Goal: Information Seeking & Learning: Compare options

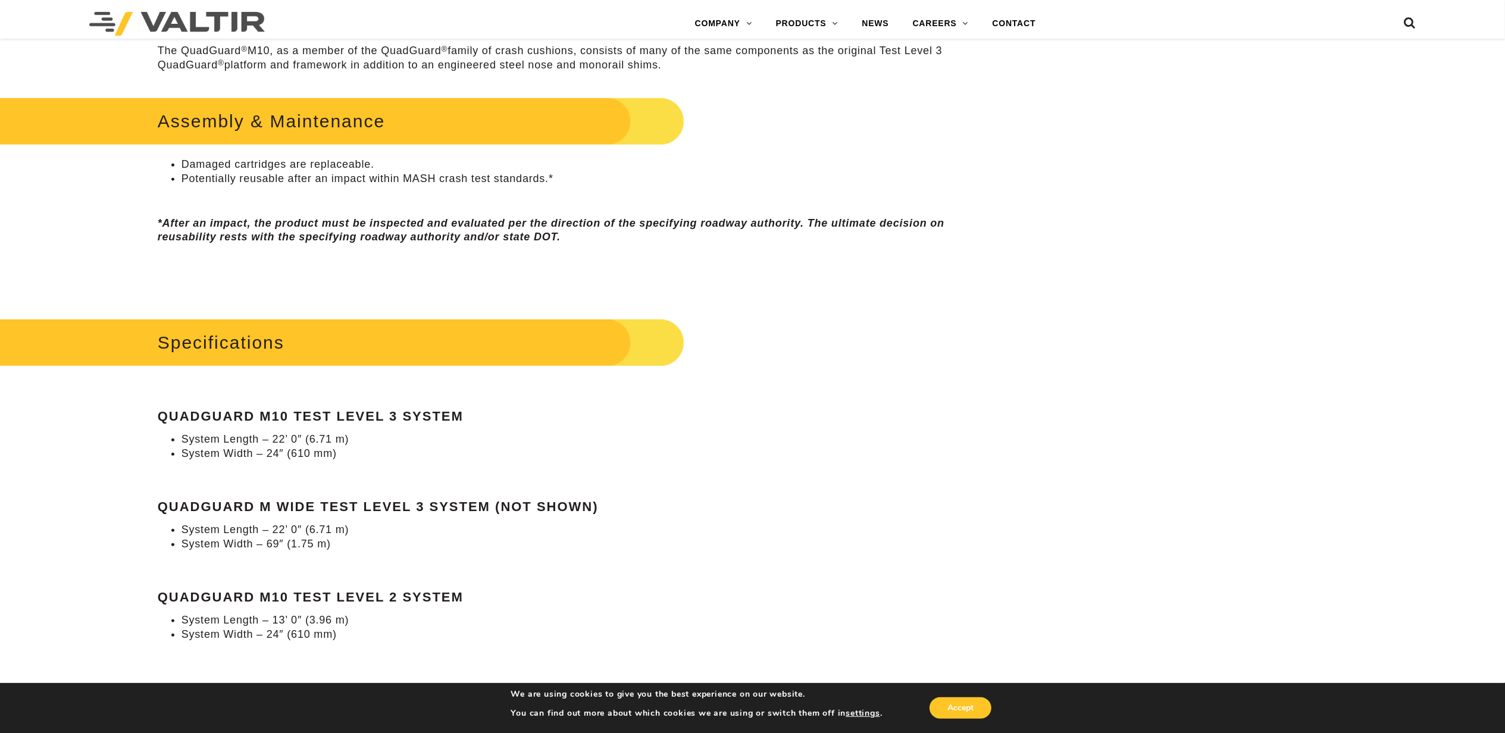
scroll to position [952, 0]
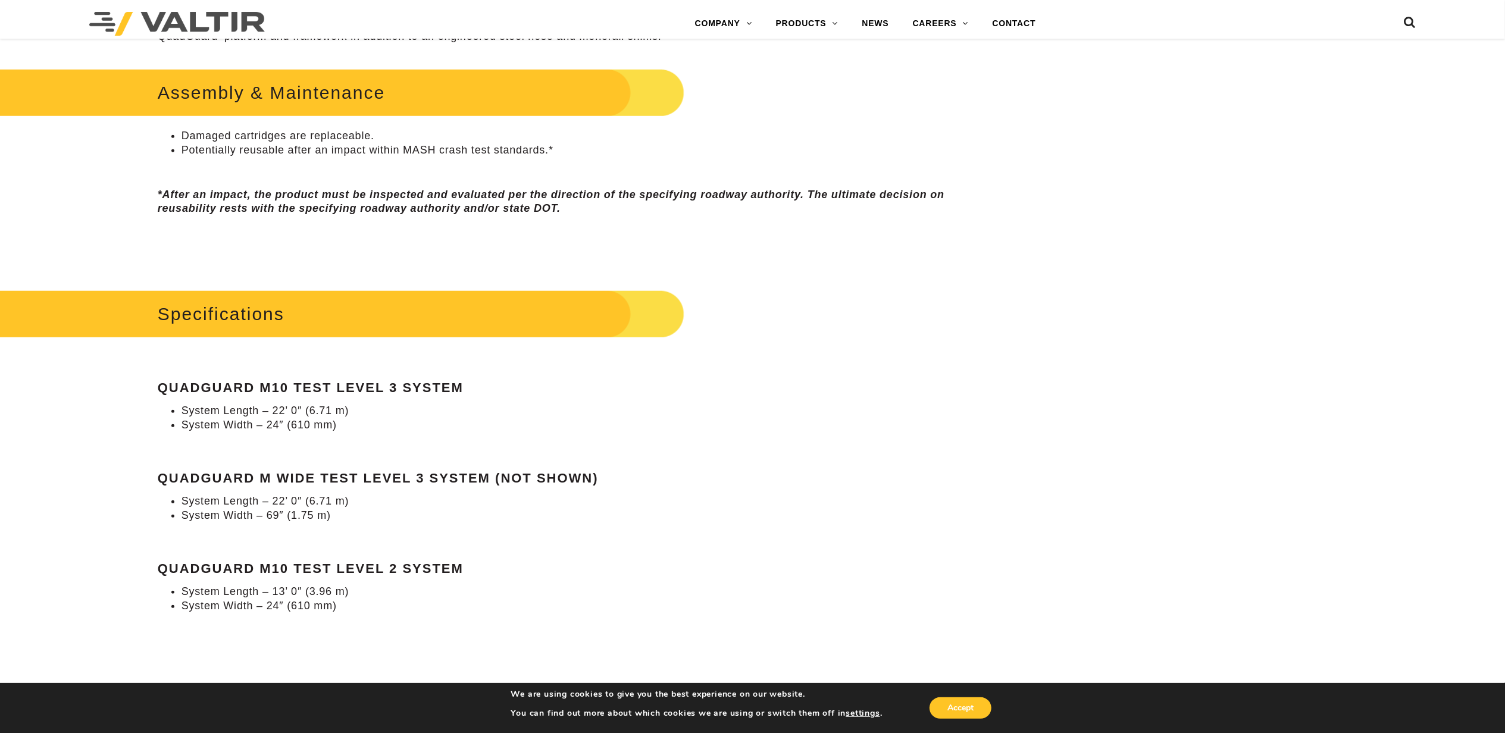
scroll to position [1190, 0]
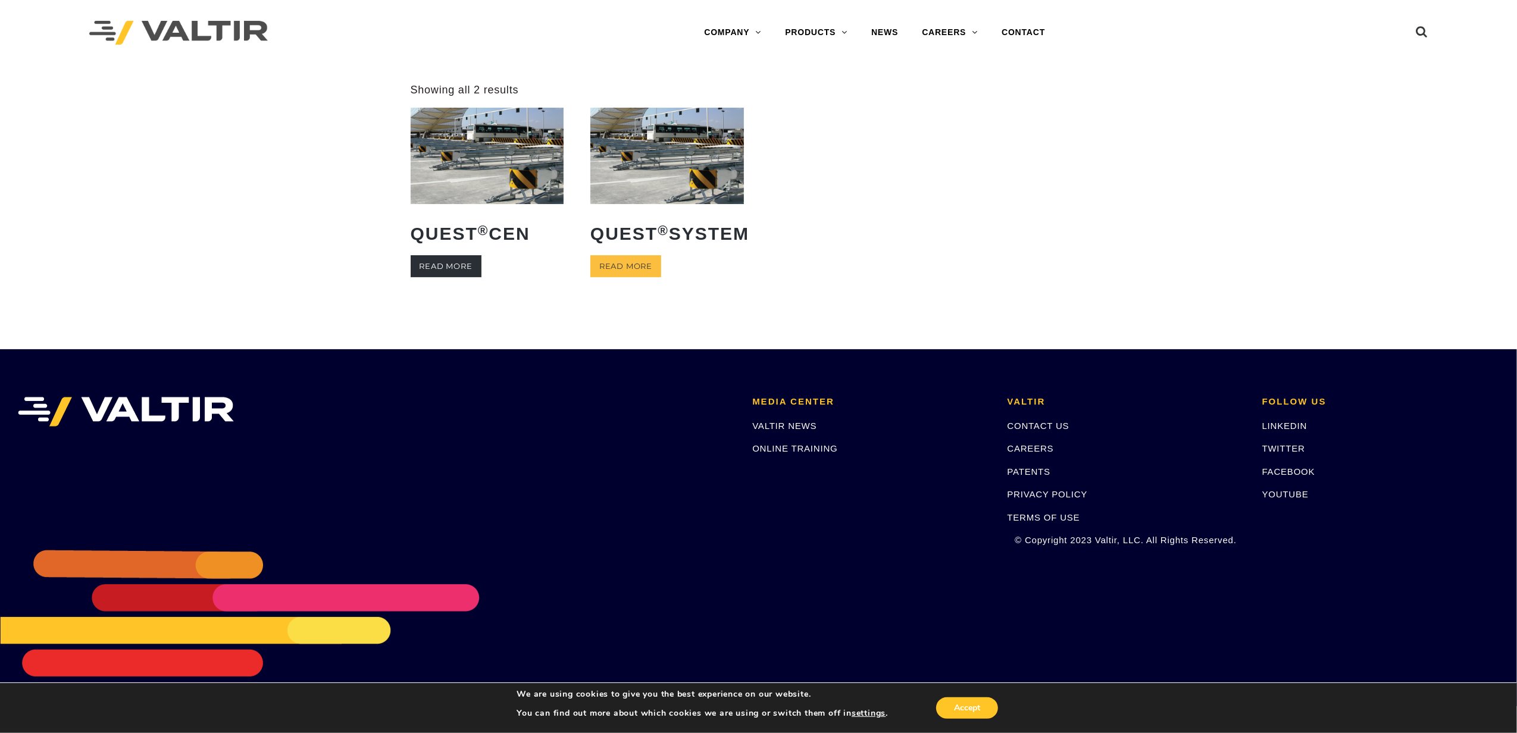
click at [449, 262] on link "Read more" at bounding box center [446, 266] width 71 height 22
click at [637, 277] on link "Read more" at bounding box center [625, 266] width 71 height 22
drag, startPoint x: 1075, startPoint y: 293, endPoint x: 1074, endPoint y: 286, distance: 7.2
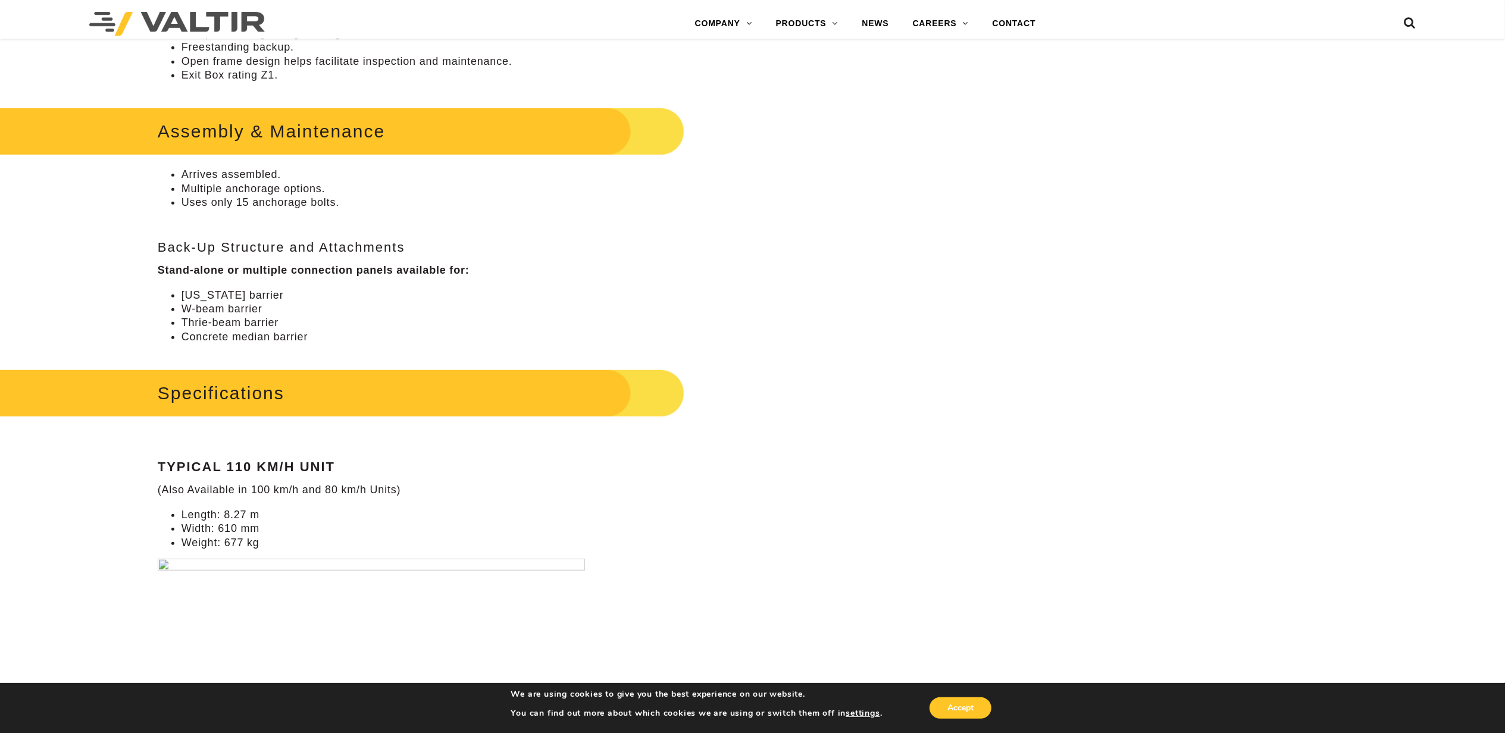
scroll to position [793, 0]
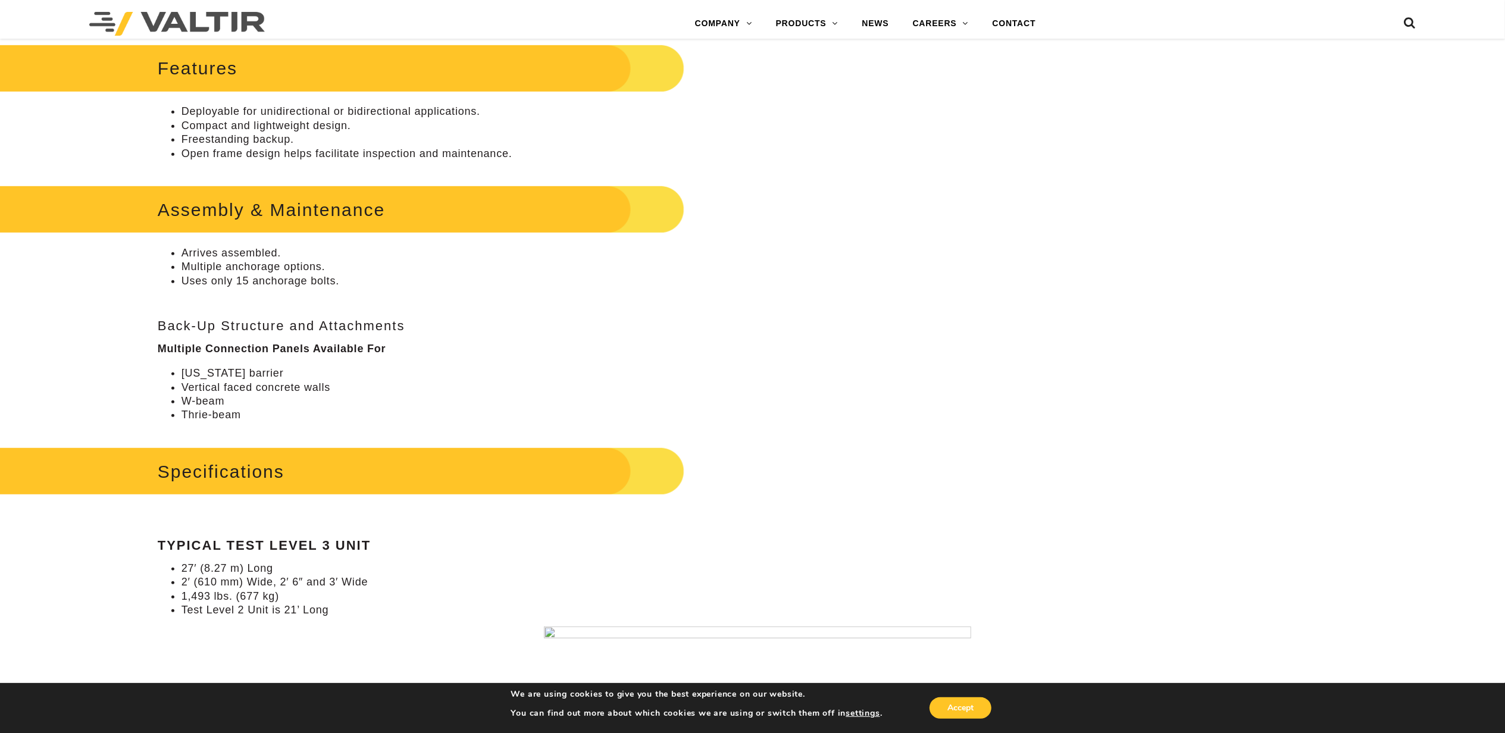
scroll to position [635, 0]
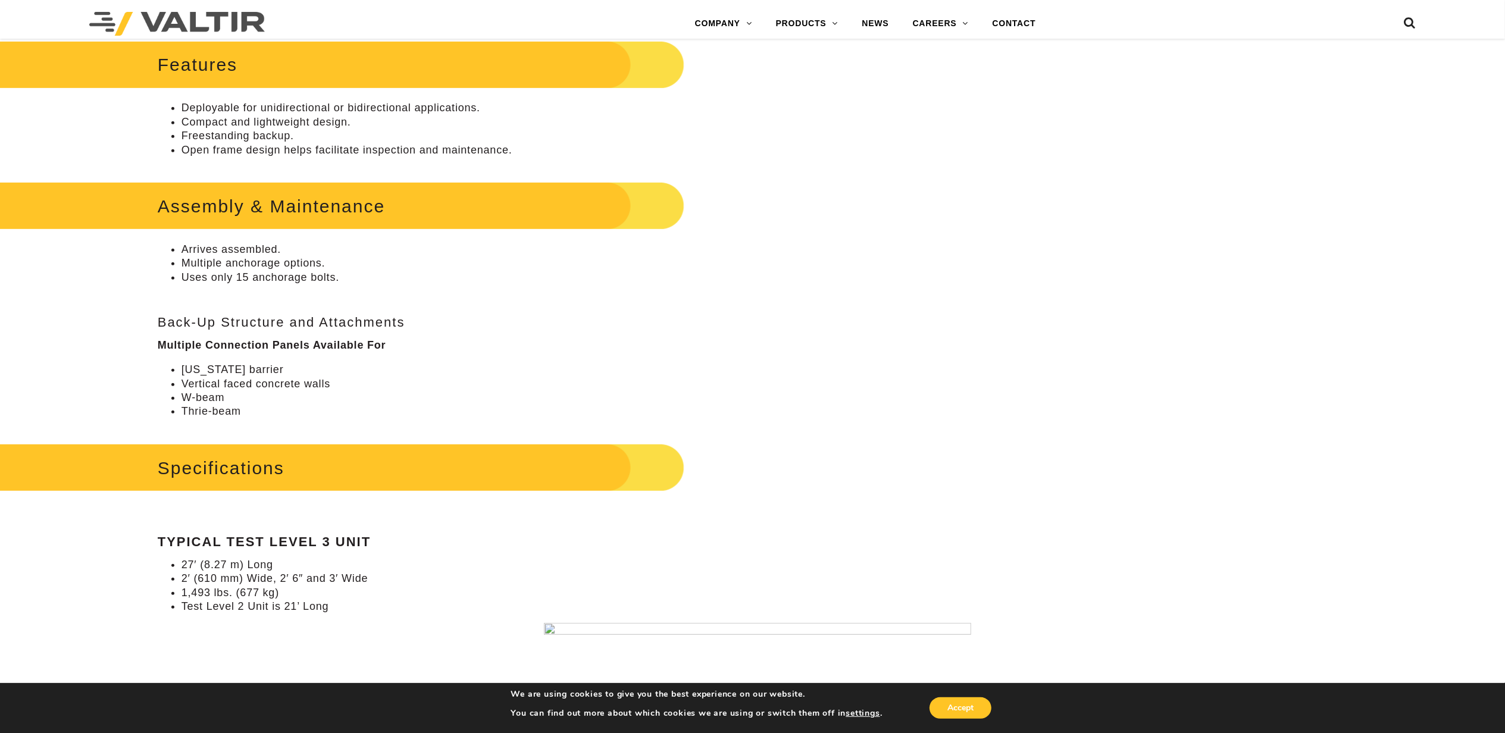
drag, startPoint x: 923, startPoint y: 327, endPoint x: 915, endPoint y: 327, distance: 7.2
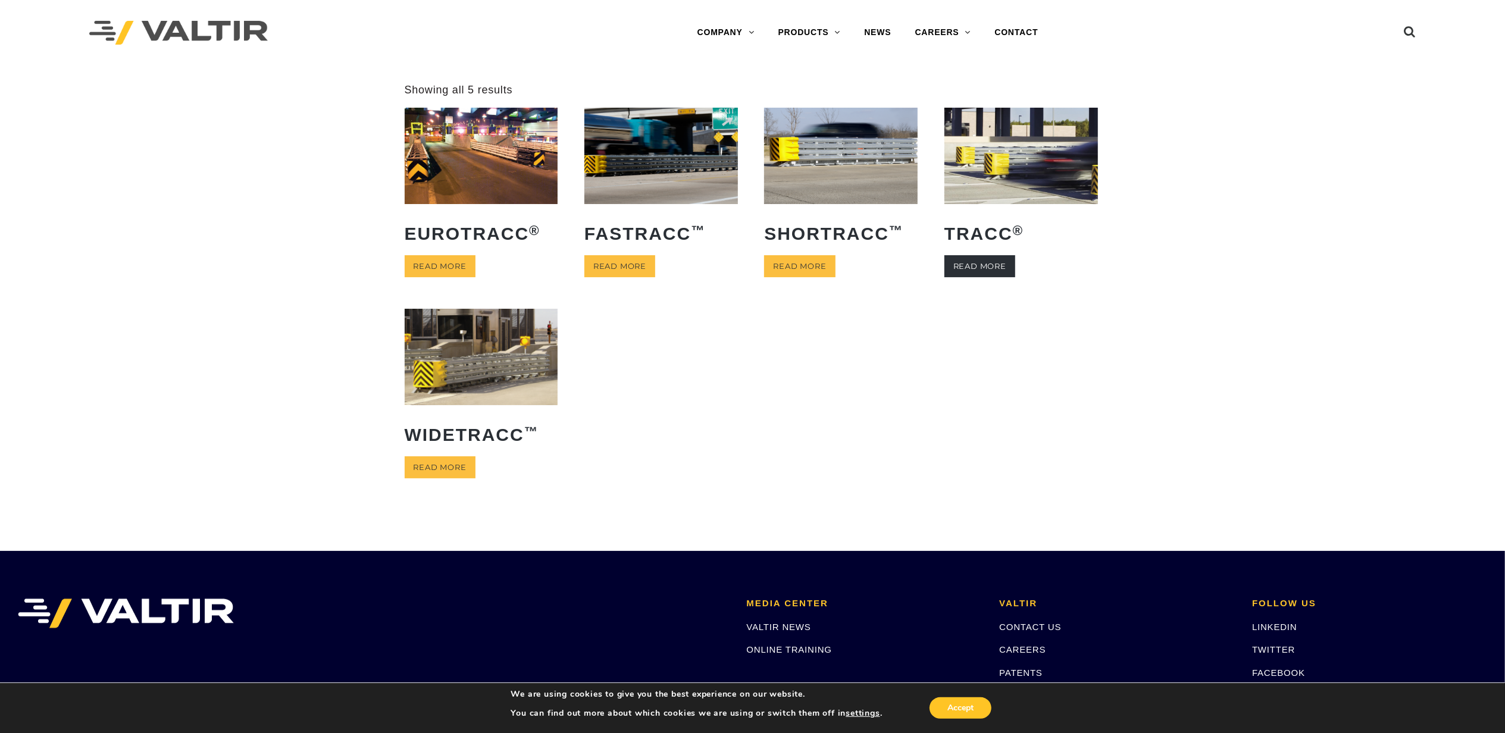
click at [995, 267] on link "Read more" at bounding box center [980, 266] width 71 height 22
click at [801, 262] on link "Read more" at bounding box center [799, 266] width 71 height 22
click at [643, 263] on link "Read more" at bounding box center [620, 266] width 71 height 22
click at [458, 270] on link "Read more" at bounding box center [440, 266] width 71 height 22
click at [451, 455] on li "WideTRACC ™ Read more" at bounding box center [482, 393] width 154 height 169
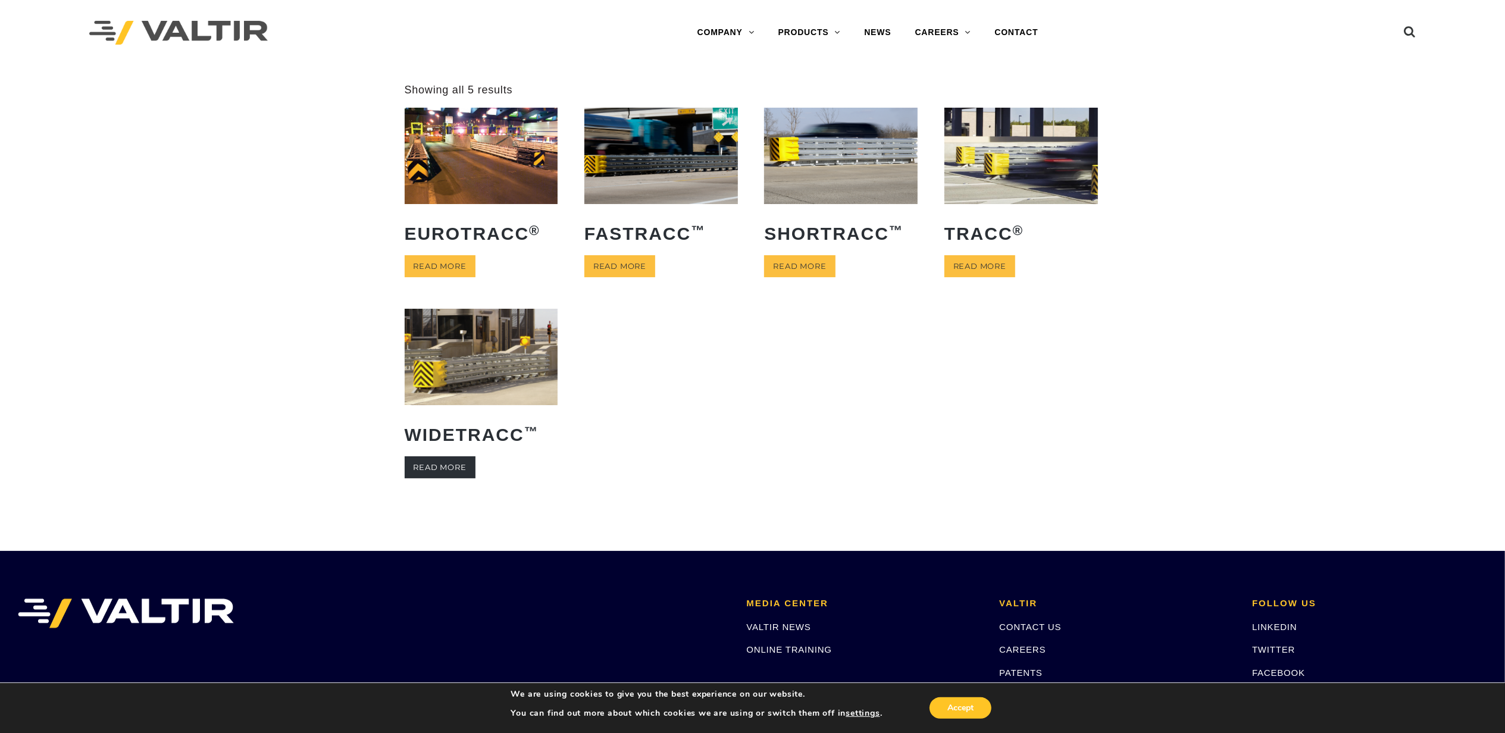
click at [452, 462] on link "Read more" at bounding box center [440, 468] width 71 height 22
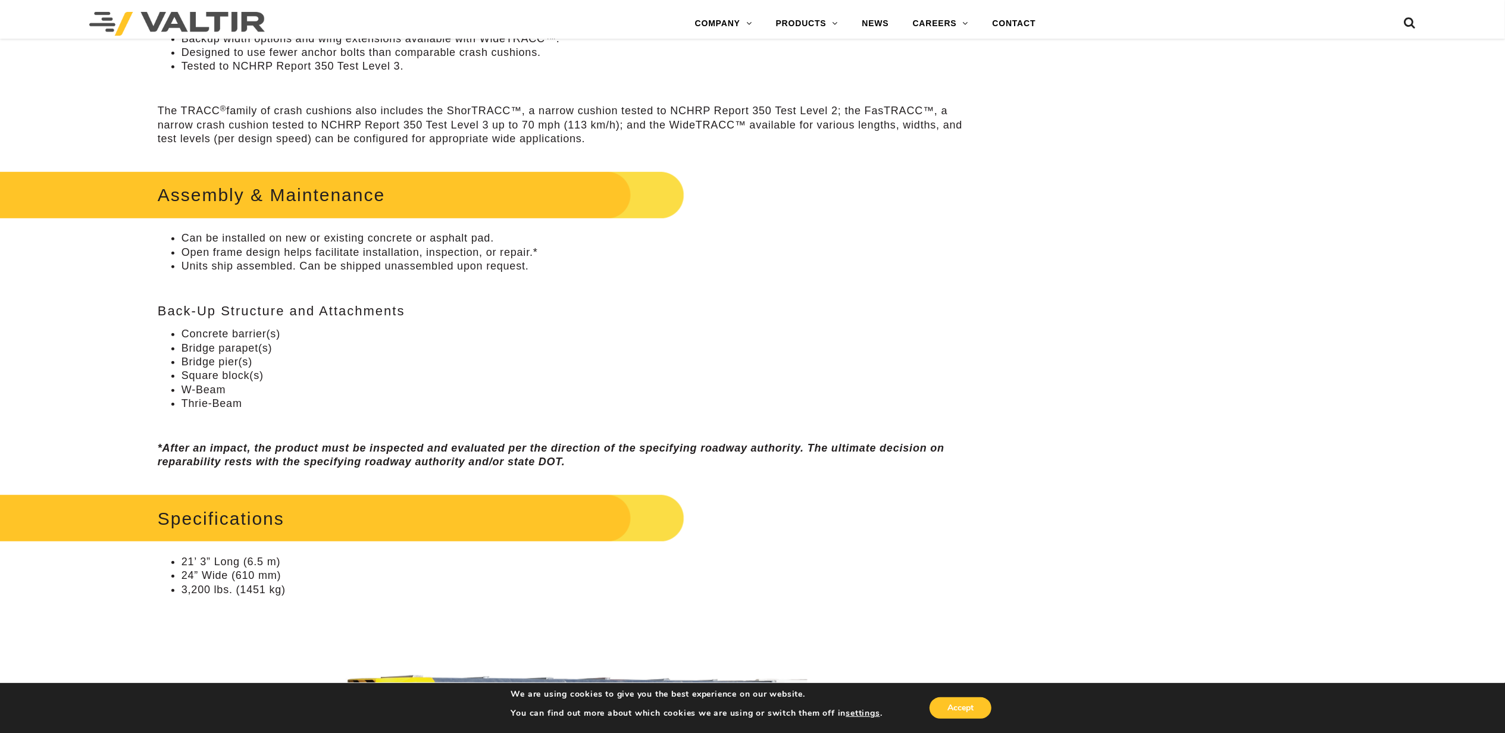
scroll to position [714, 0]
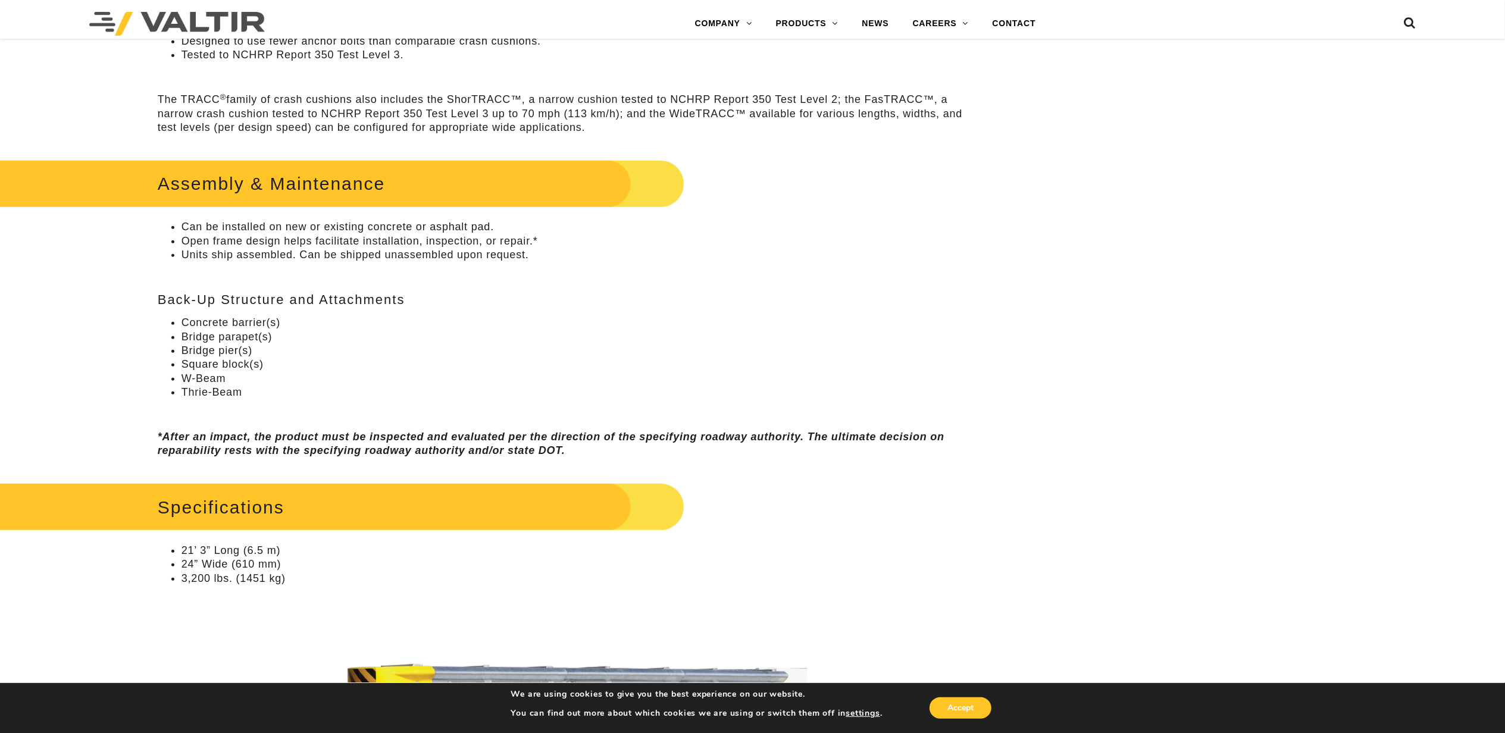
drag, startPoint x: 1008, startPoint y: 253, endPoint x: 1008, endPoint y: 246, distance: 6.6
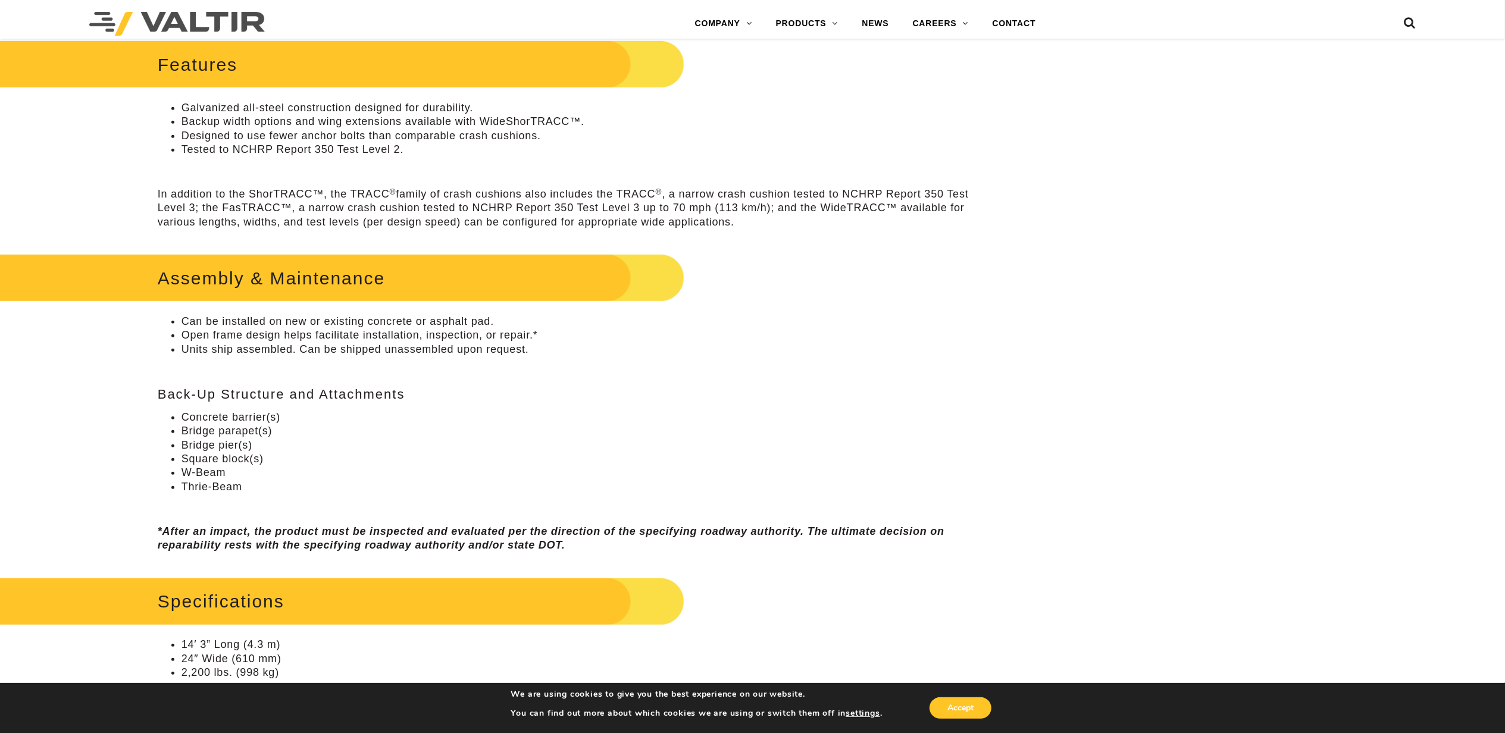
scroll to position [793, 0]
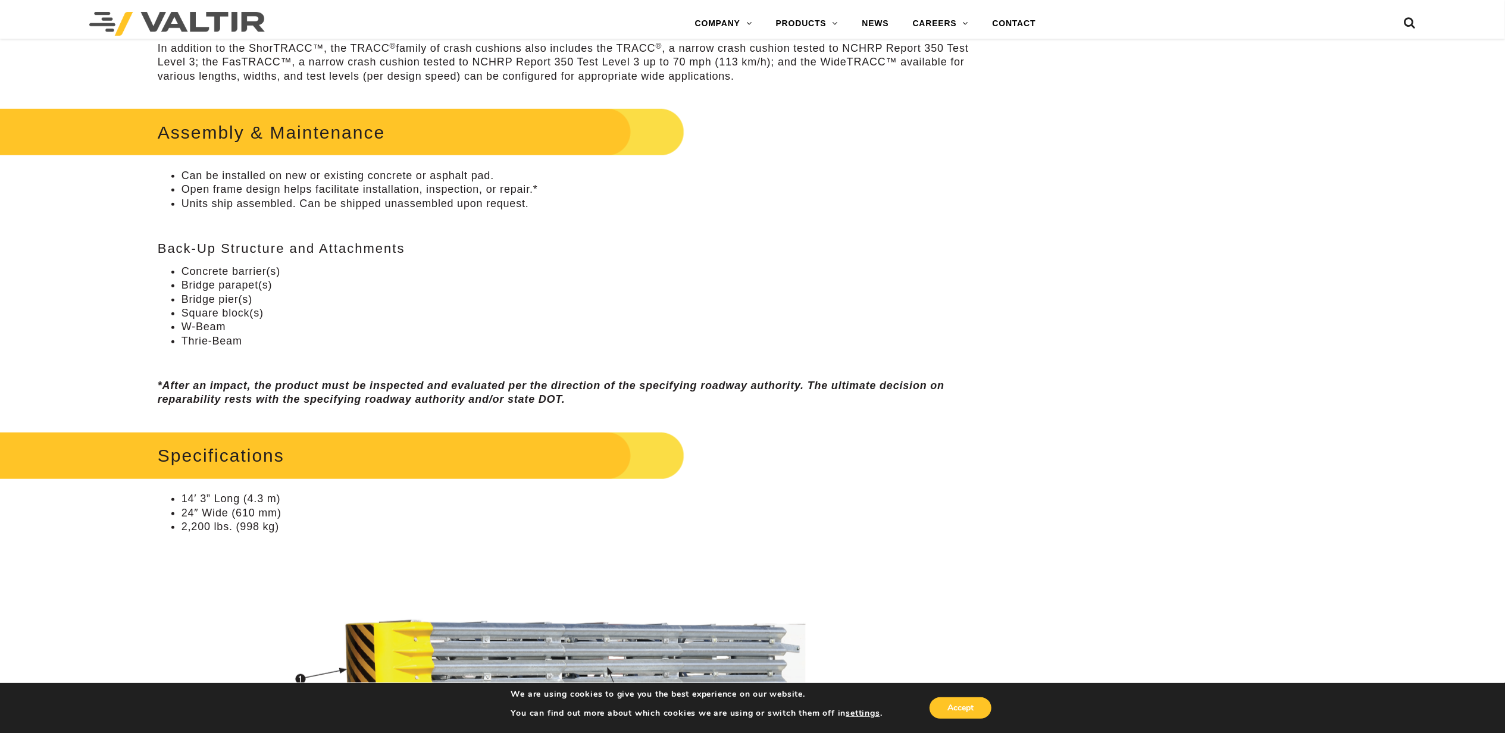
drag, startPoint x: 788, startPoint y: 267, endPoint x: 796, endPoint y: 263, distance: 9.3
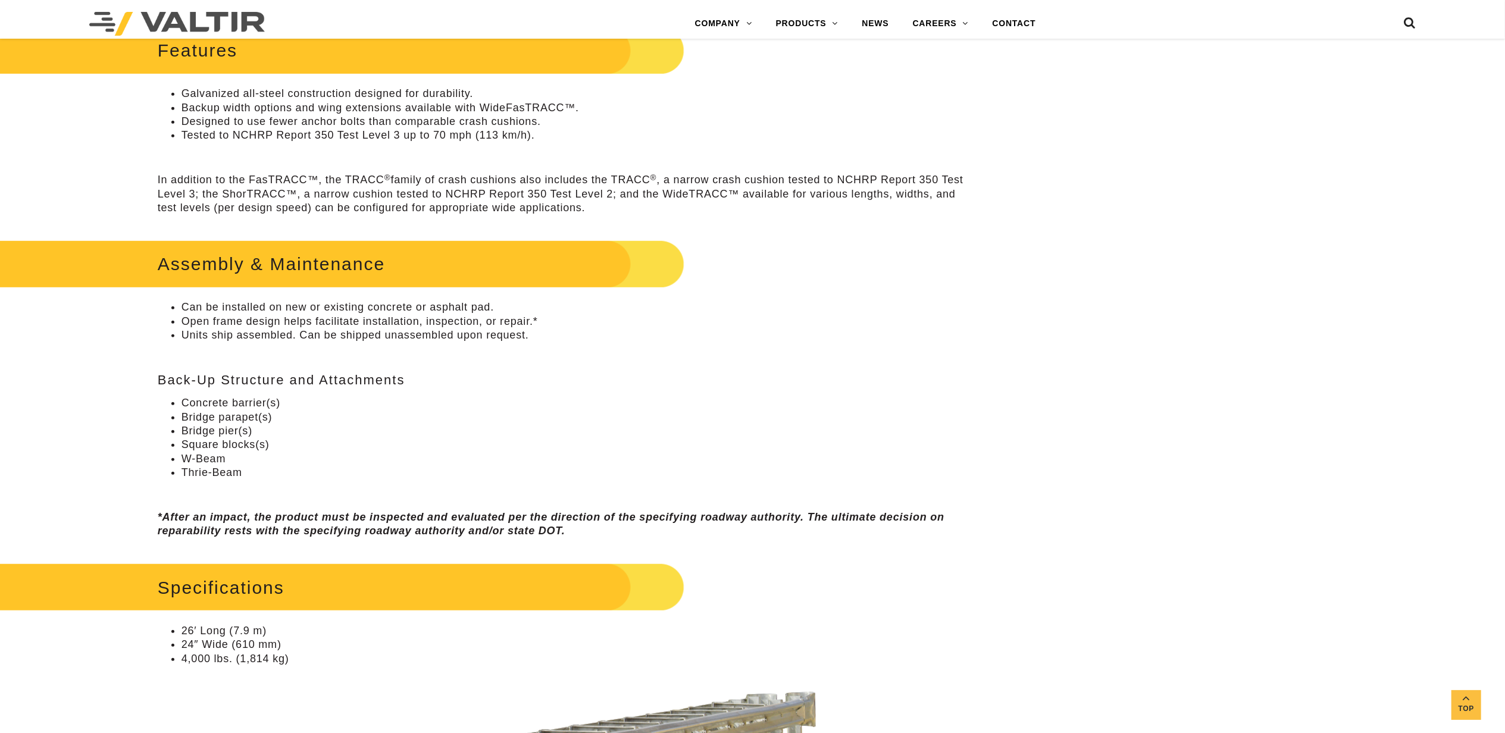
scroll to position [635, 0]
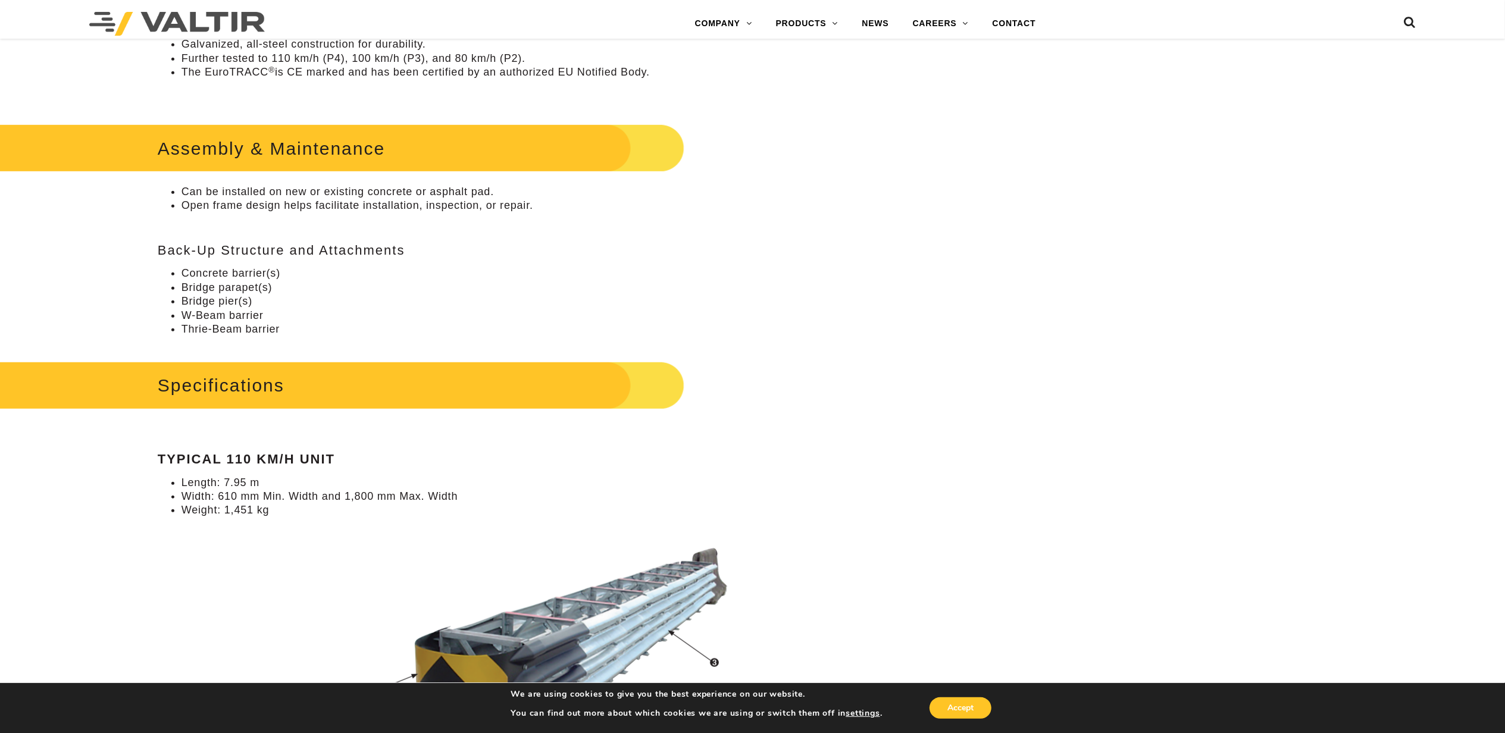
scroll to position [793, 0]
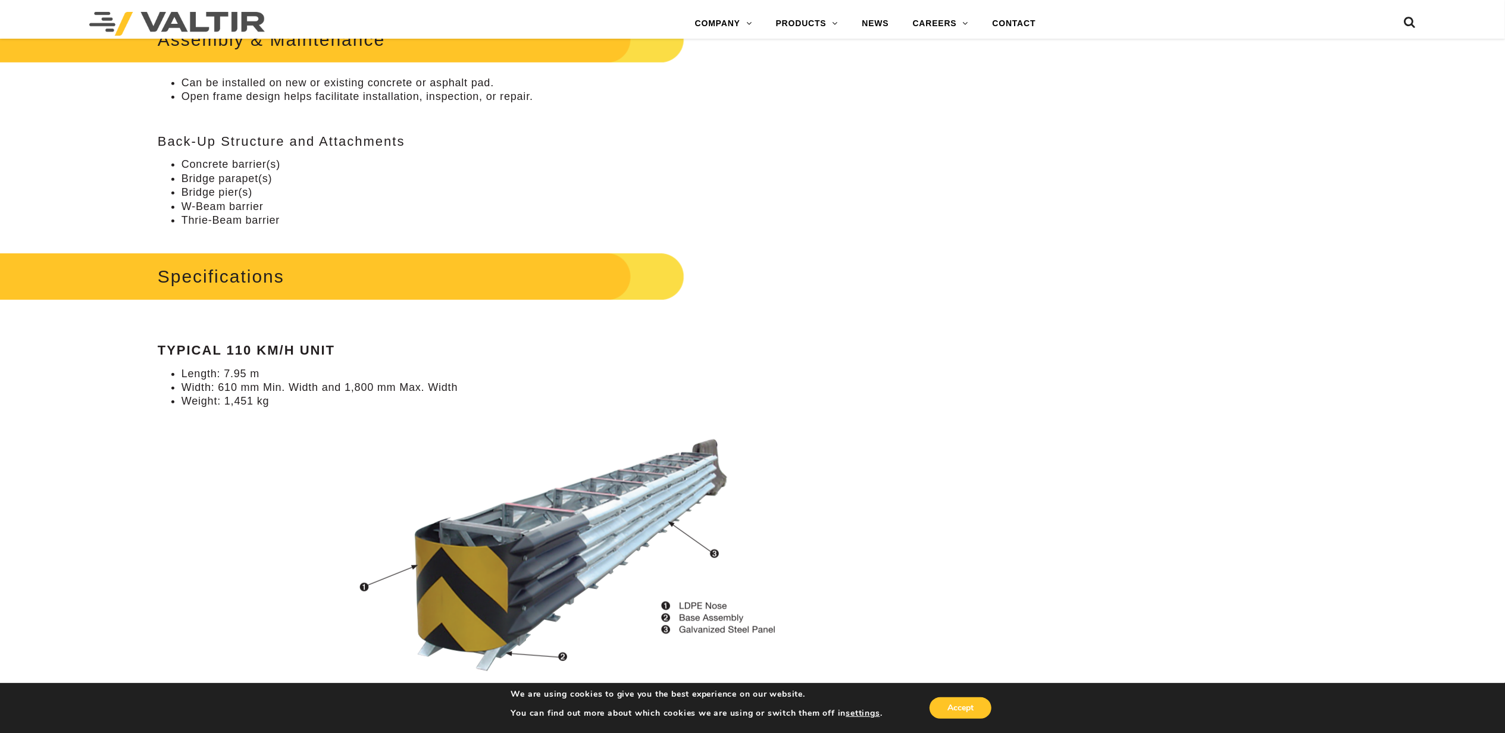
drag, startPoint x: 979, startPoint y: 301, endPoint x: 1001, endPoint y: 296, distance: 22.4
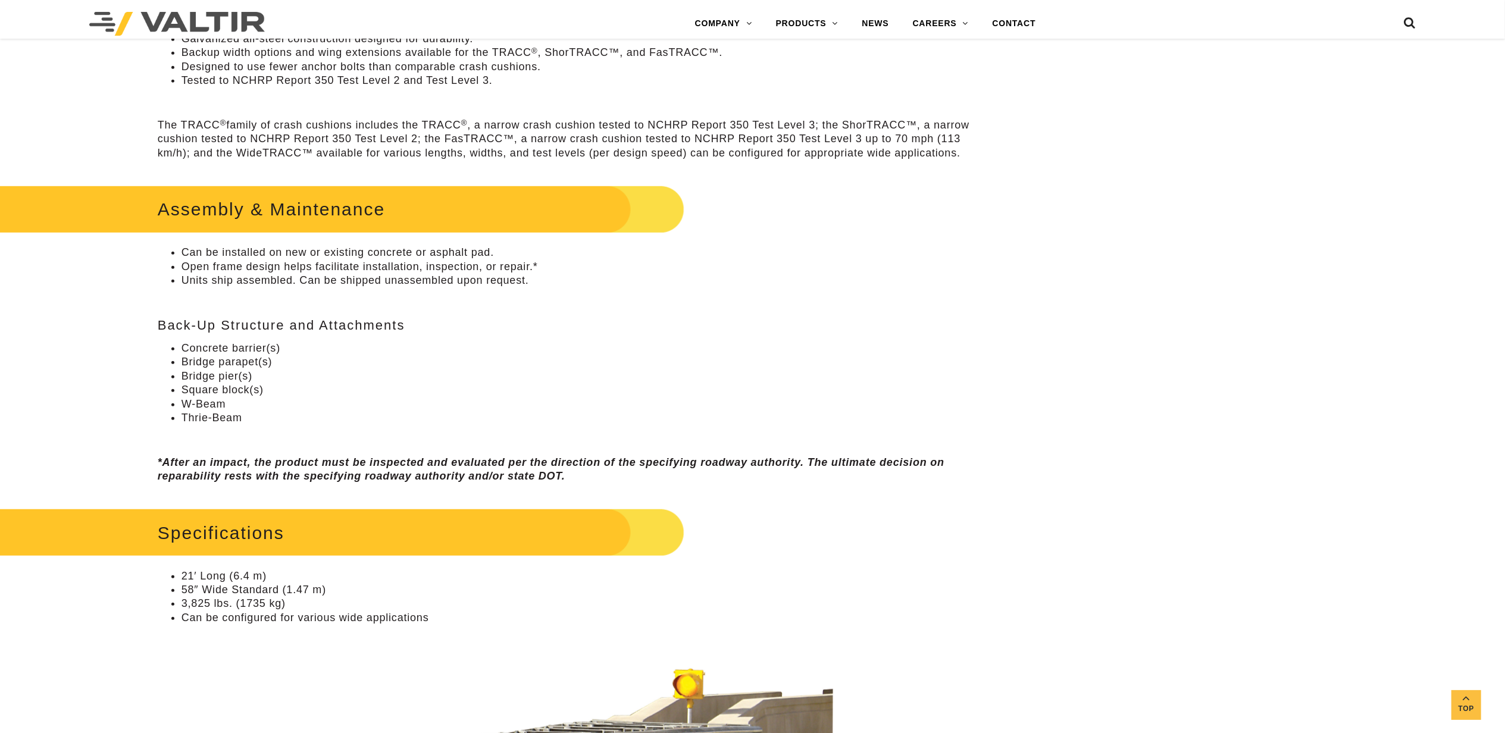
scroll to position [714, 0]
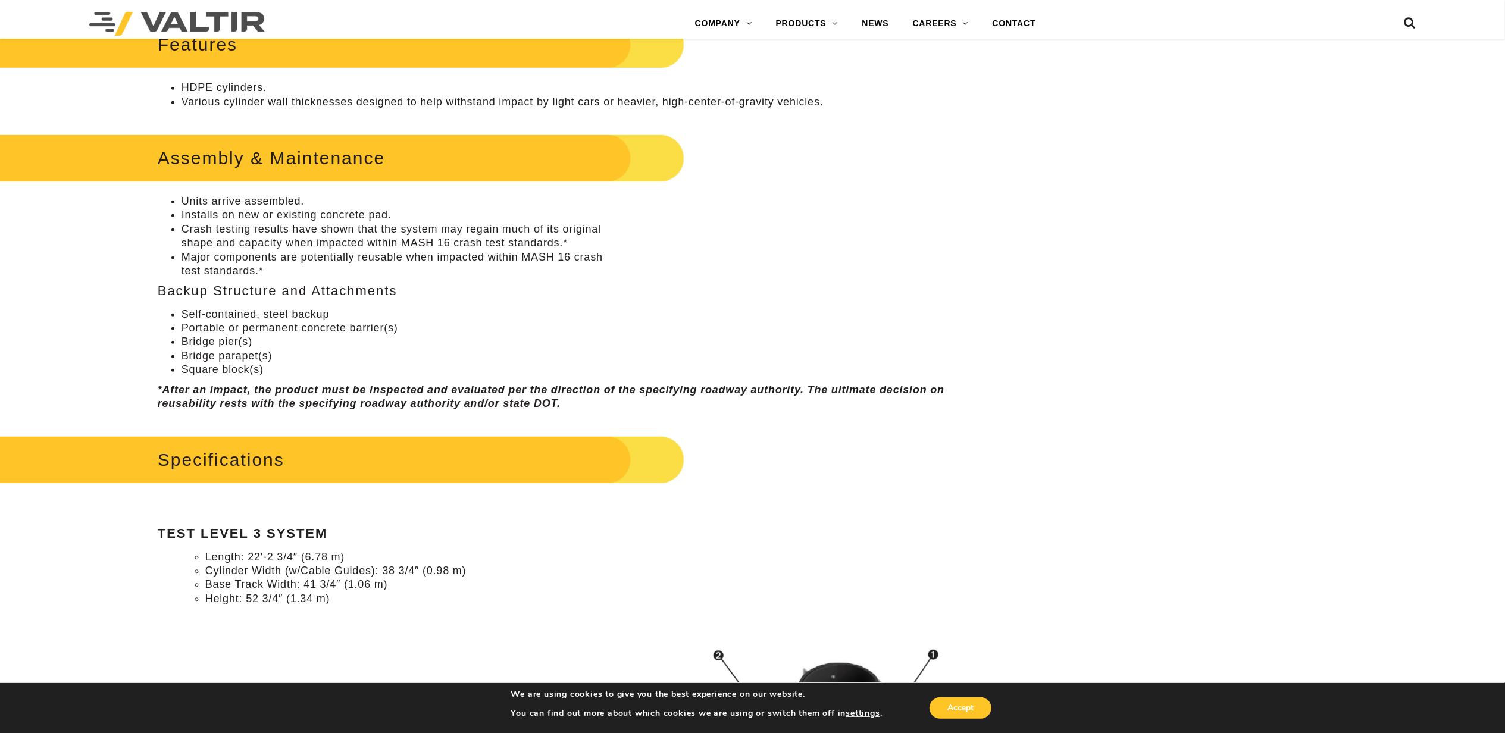
scroll to position [714, 0]
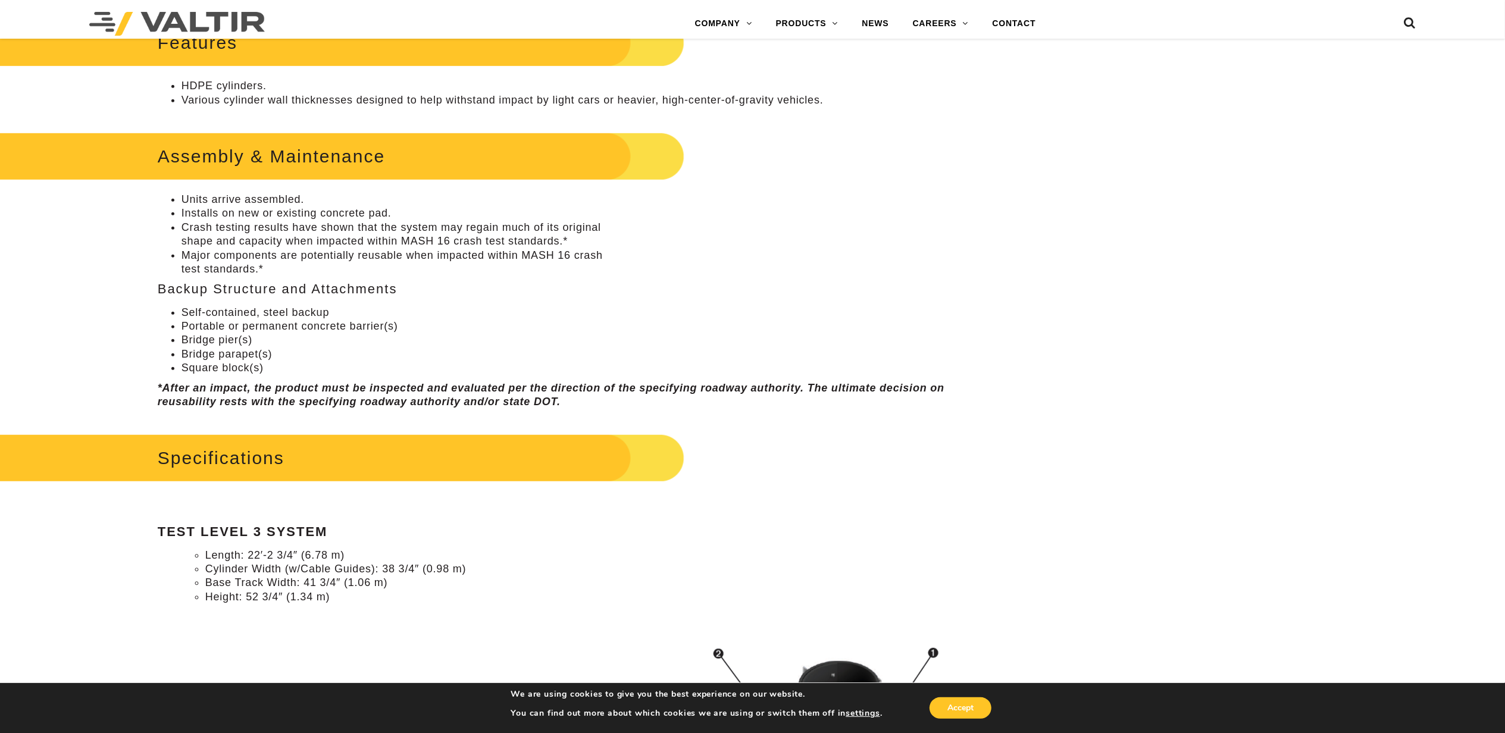
drag, startPoint x: 1154, startPoint y: 244, endPoint x: 1151, endPoint y: 253, distance: 9.4
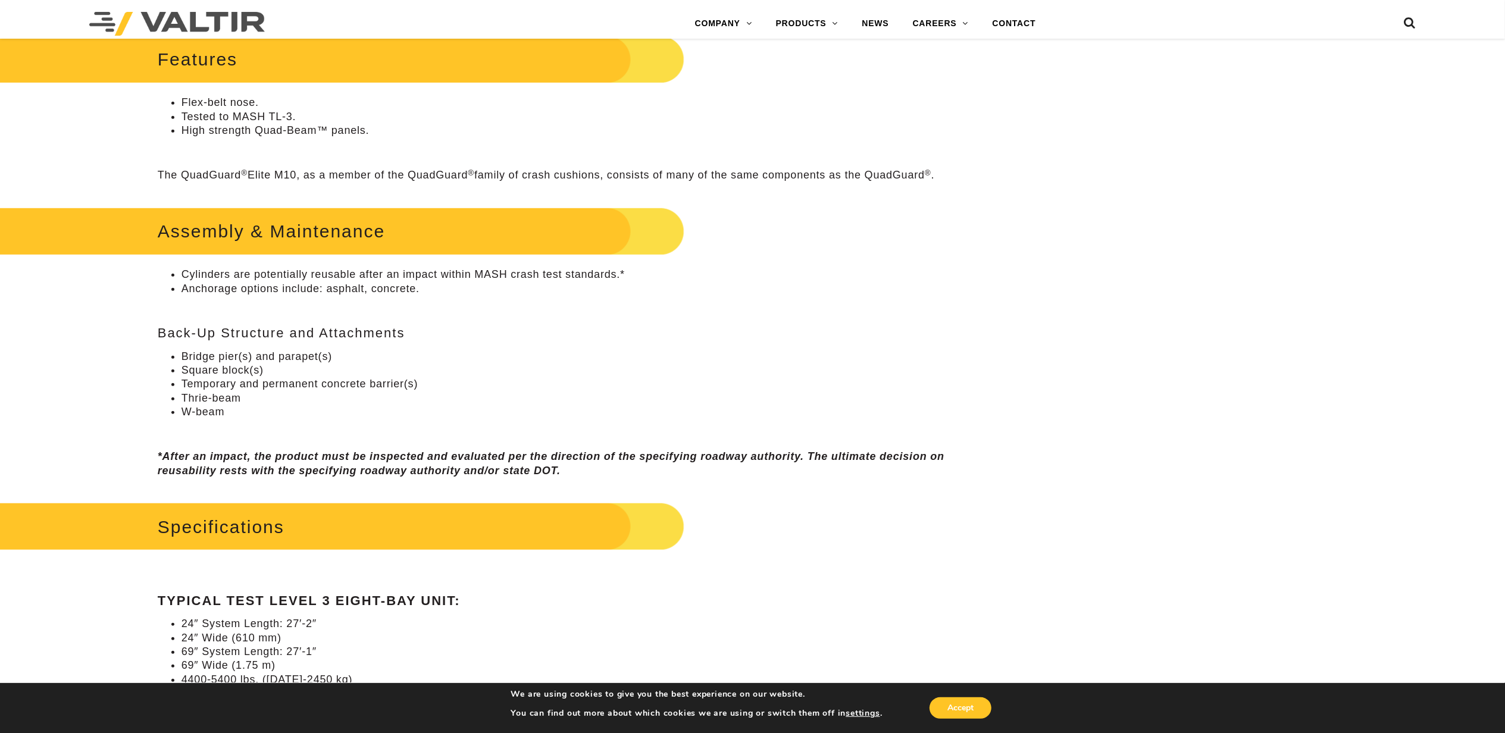
scroll to position [873, 0]
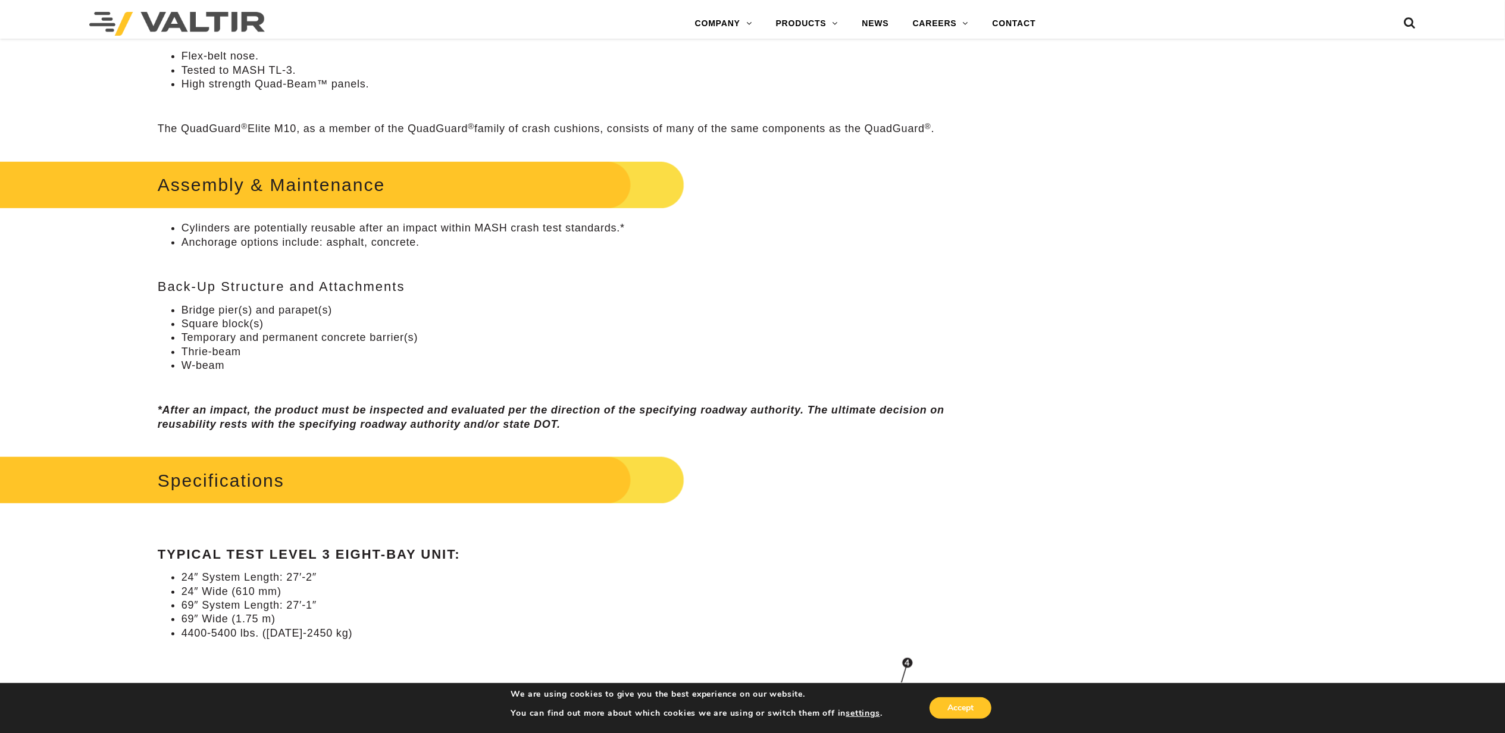
scroll to position [873, 0]
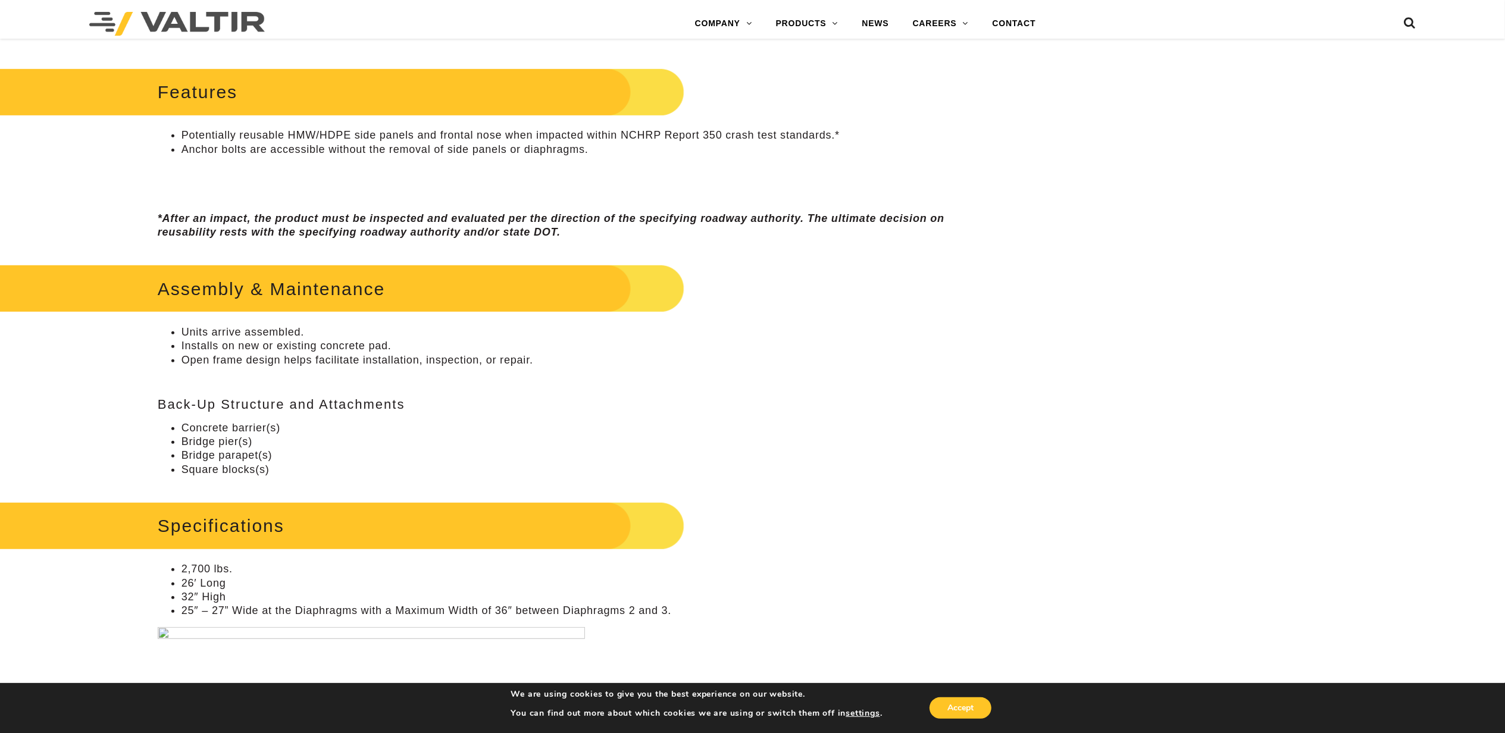
scroll to position [635, 0]
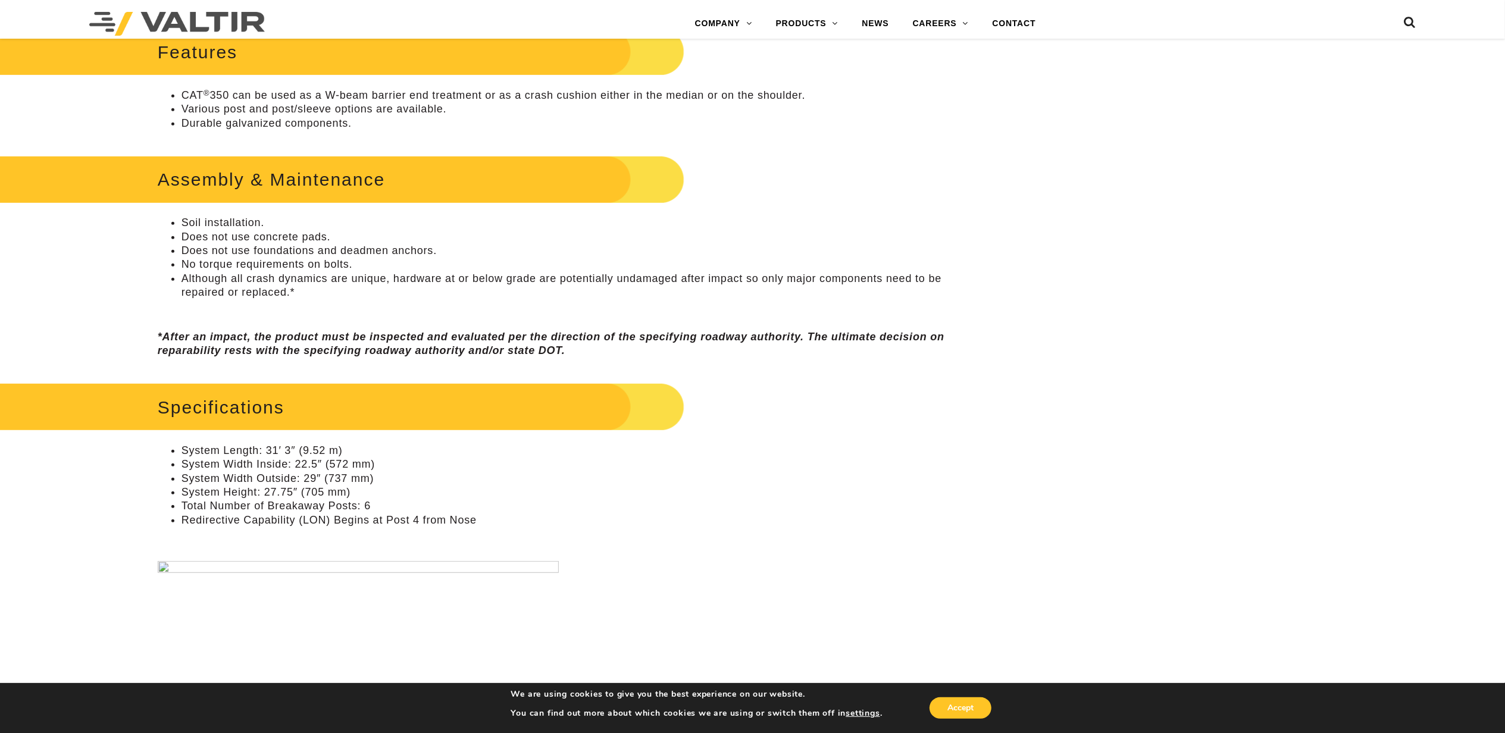
scroll to position [635, 0]
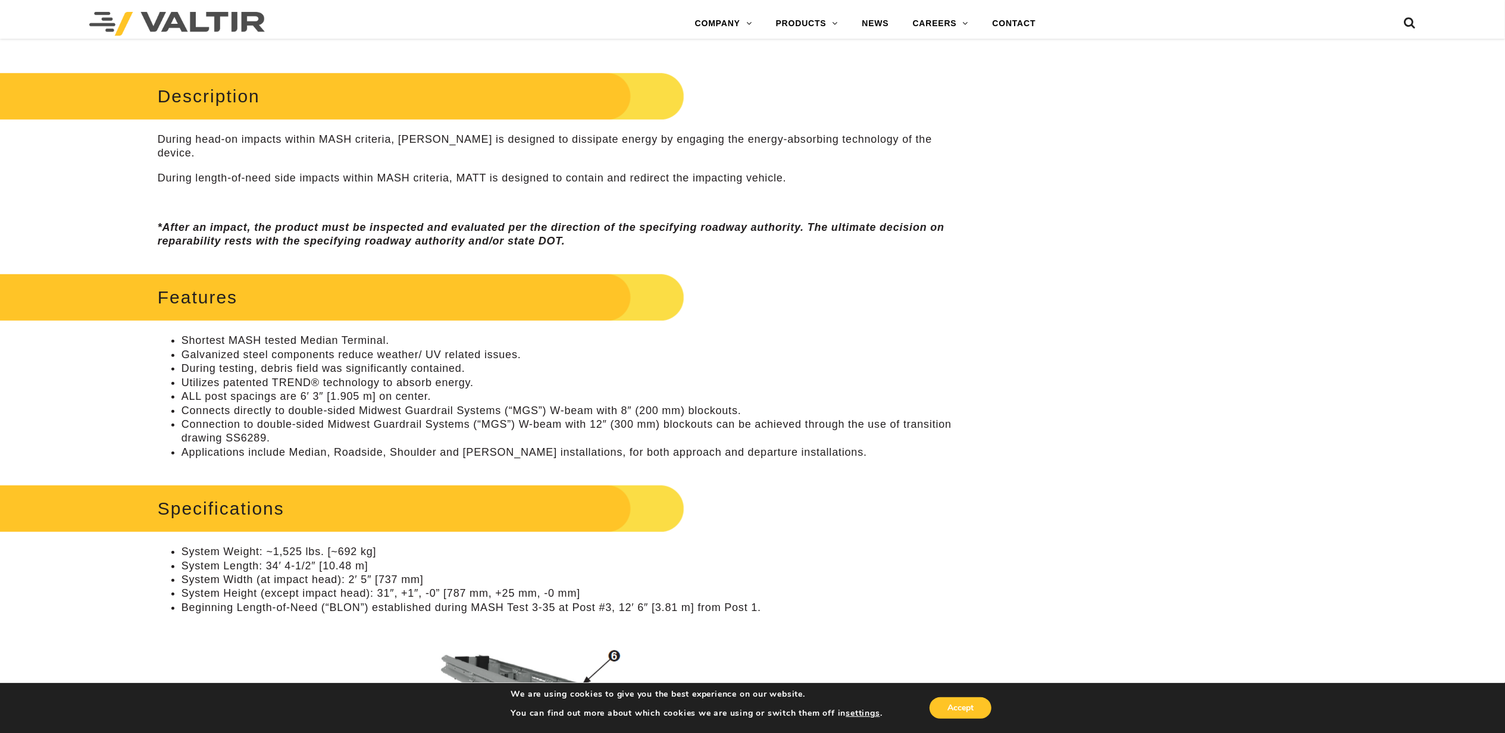
scroll to position [793, 0]
